Goal: Browse casually: Explore the website without a specific task or goal

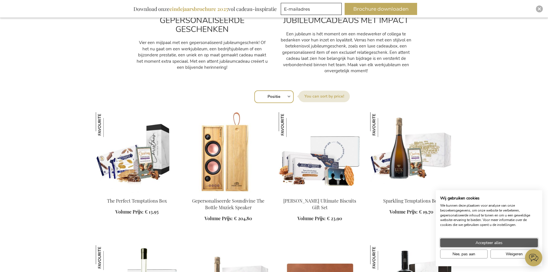
click at [489, 241] on span "Accepteer alles" at bounding box center [489, 243] width 27 height 6
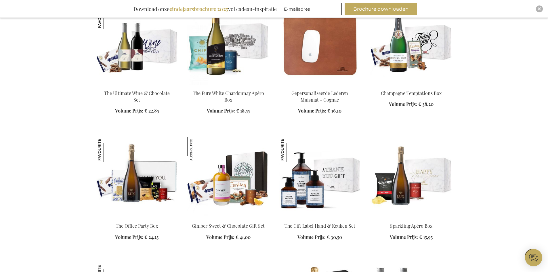
scroll to position [748, 0]
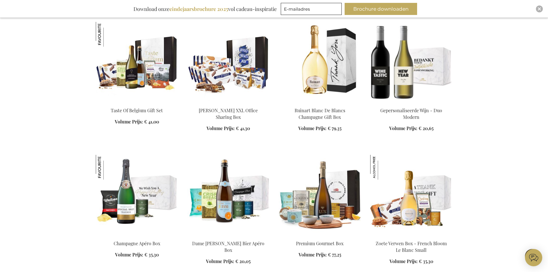
scroll to position [978, 0]
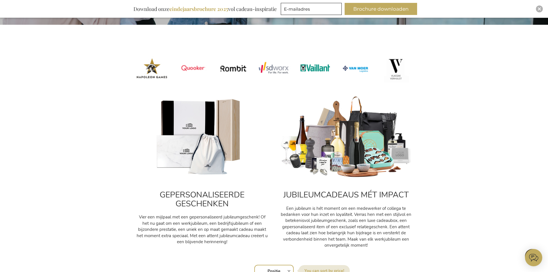
scroll to position [201, 0]
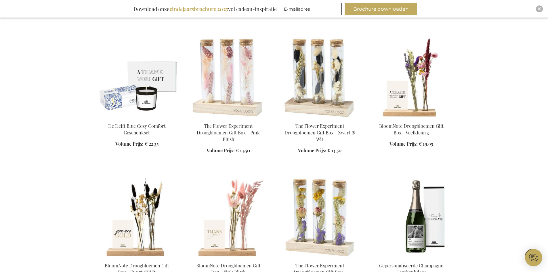
scroll to position [1870, 0]
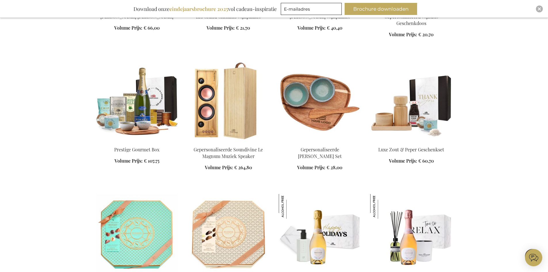
scroll to position [2647, 0]
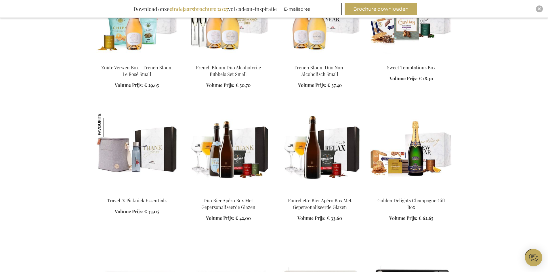
scroll to position [2992, 0]
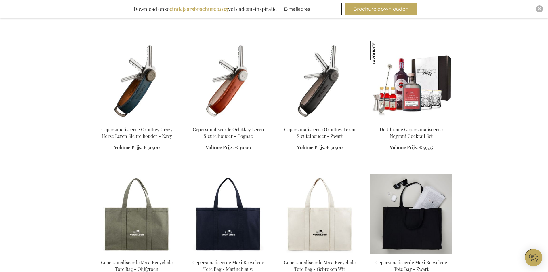
scroll to position [3395, 0]
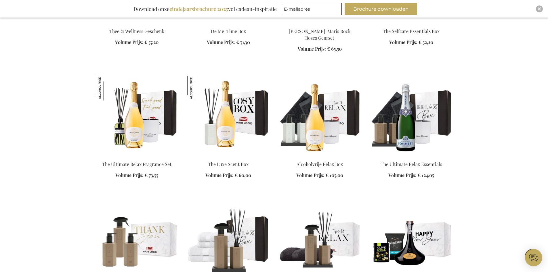
scroll to position [3942, 0]
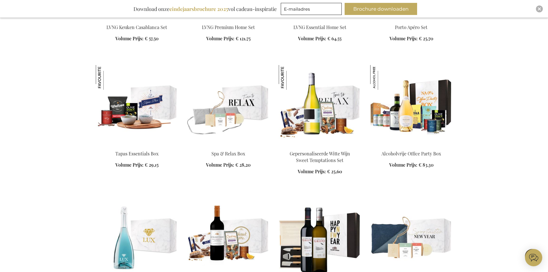
scroll to position [4172, 0]
